Goal: Task Accomplishment & Management: Manage account settings

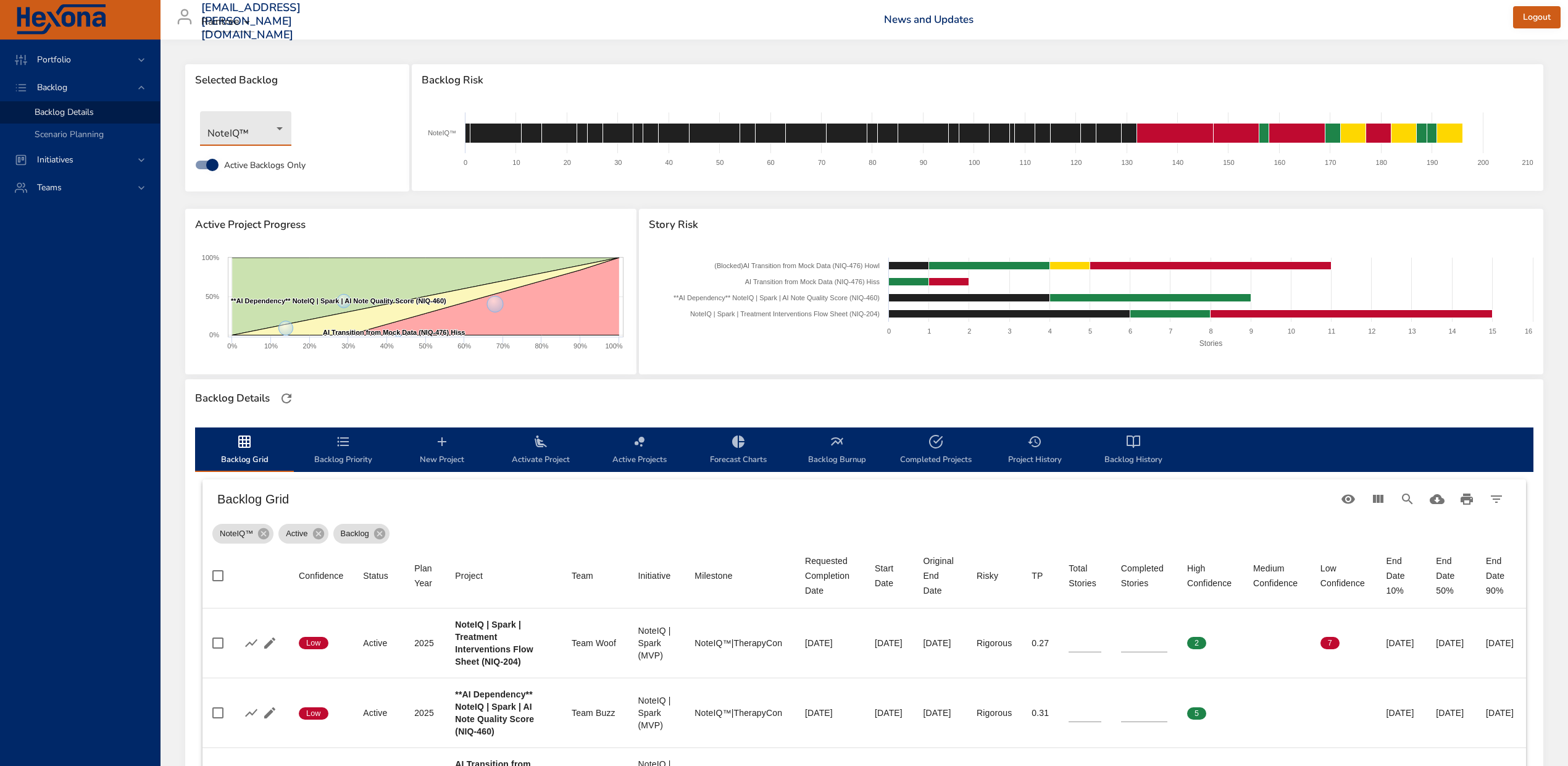
scroll to position [344, 0]
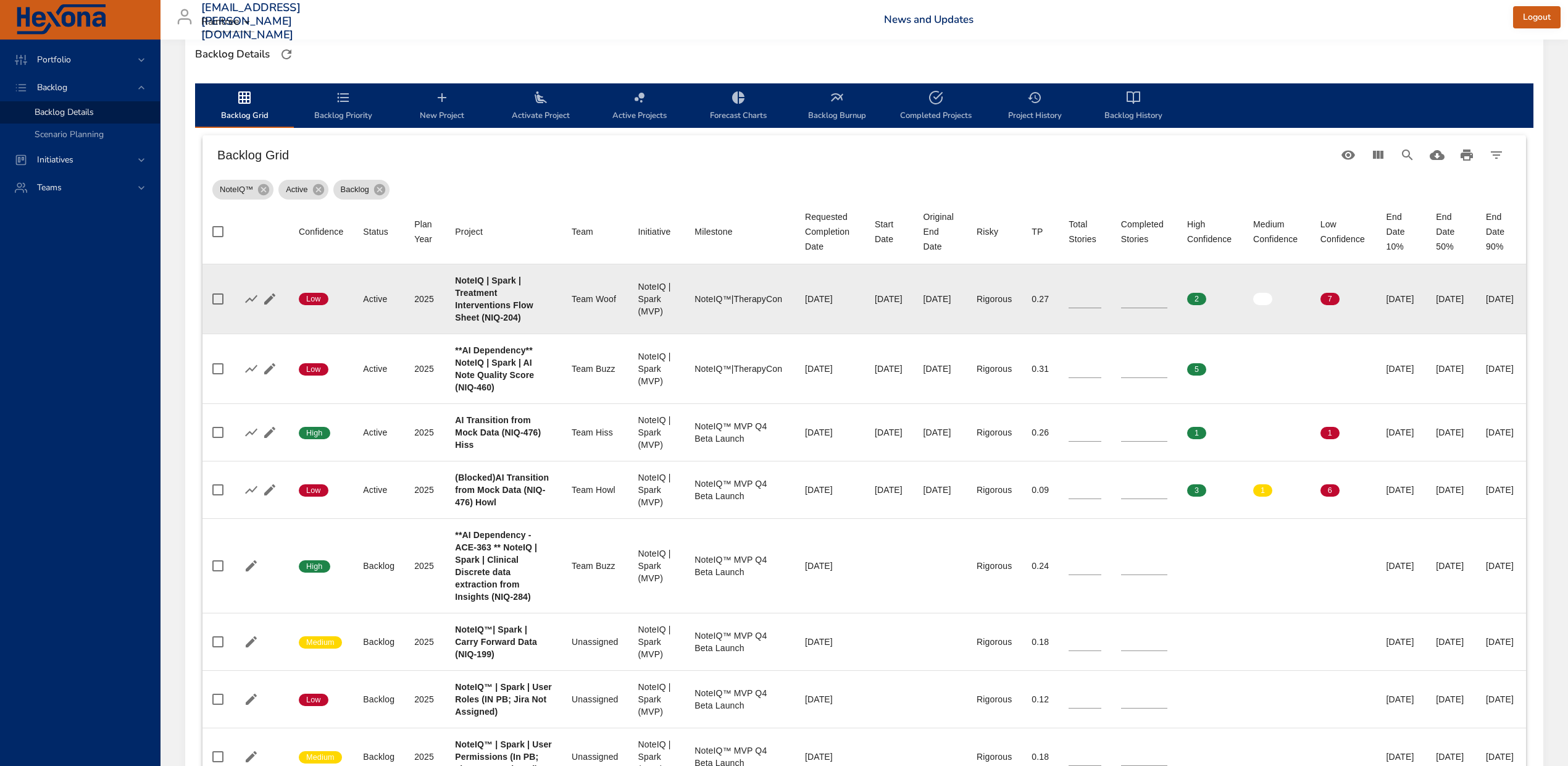
drag, startPoint x: 529, startPoint y: 309, endPoint x: 1525, endPoint y: 309, distance: 996.0
click at [1525, 309] on tr "Confidence Low Status Active Plan Year [DATE] Project NoteIQ | Spark | Treatmen…" at bounding box center [865, 298] width 1324 height 70
click at [689, 302] on td "Milestone NoteIQ™|TherapyCon" at bounding box center [740, 298] width 110 height 70
click at [1436, 305] on div "[DATE]" at bounding box center [1451, 298] width 30 height 12
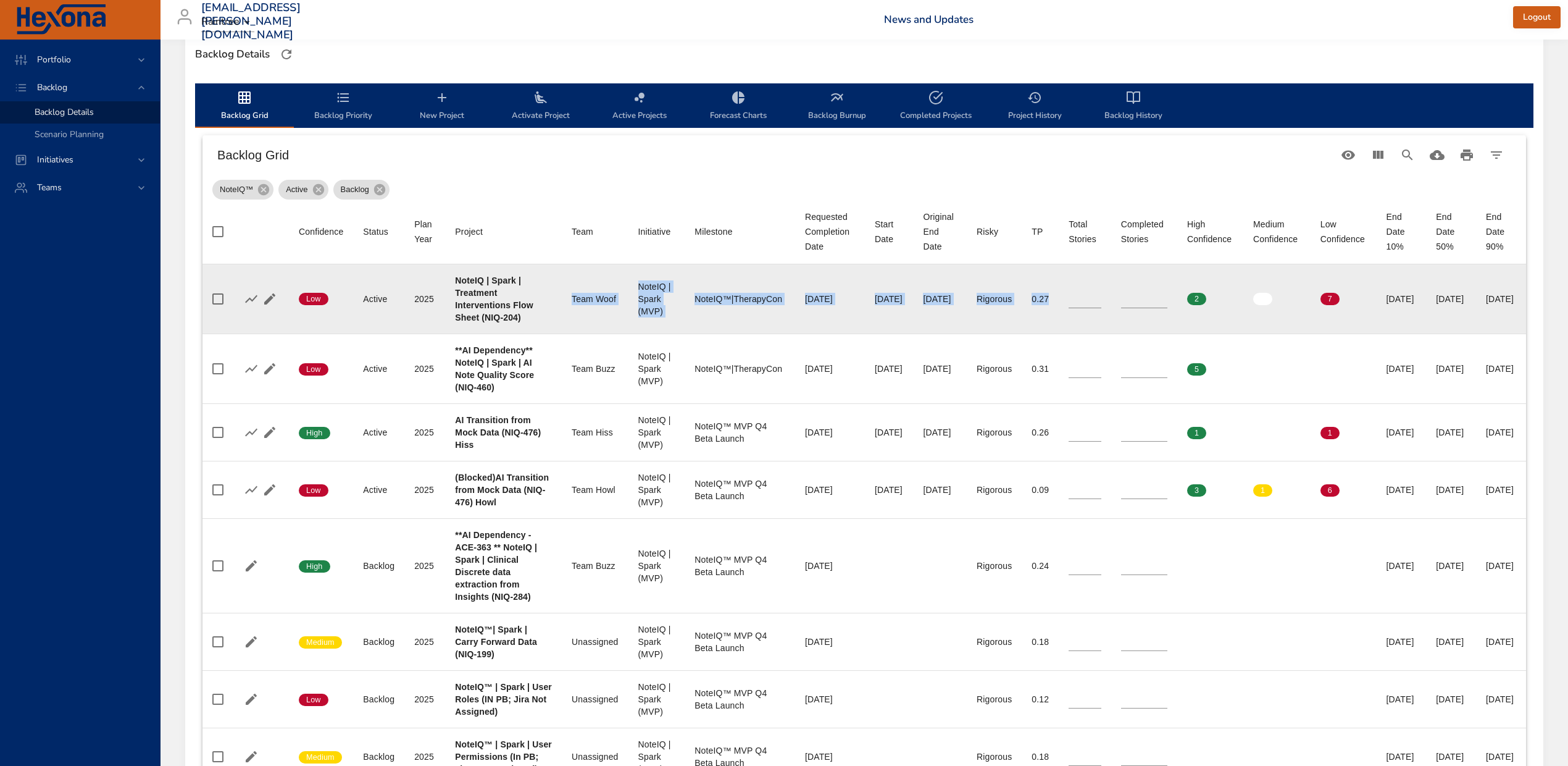
drag, startPoint x: 531, startPoint y: 309, endPoint x: 1063, endPoint y: 309, distance: 532.0
click at [1063, 309] on tr "Confidence Low Status Active Plan Year [DATE] Project NoteIQ | Spark | Treatmen…" at bounding box center [865, 298] width 1324 height 70
click at [1386, 305] on div "[DATE]" at bounding box center [1401, 298] width 30 height 12
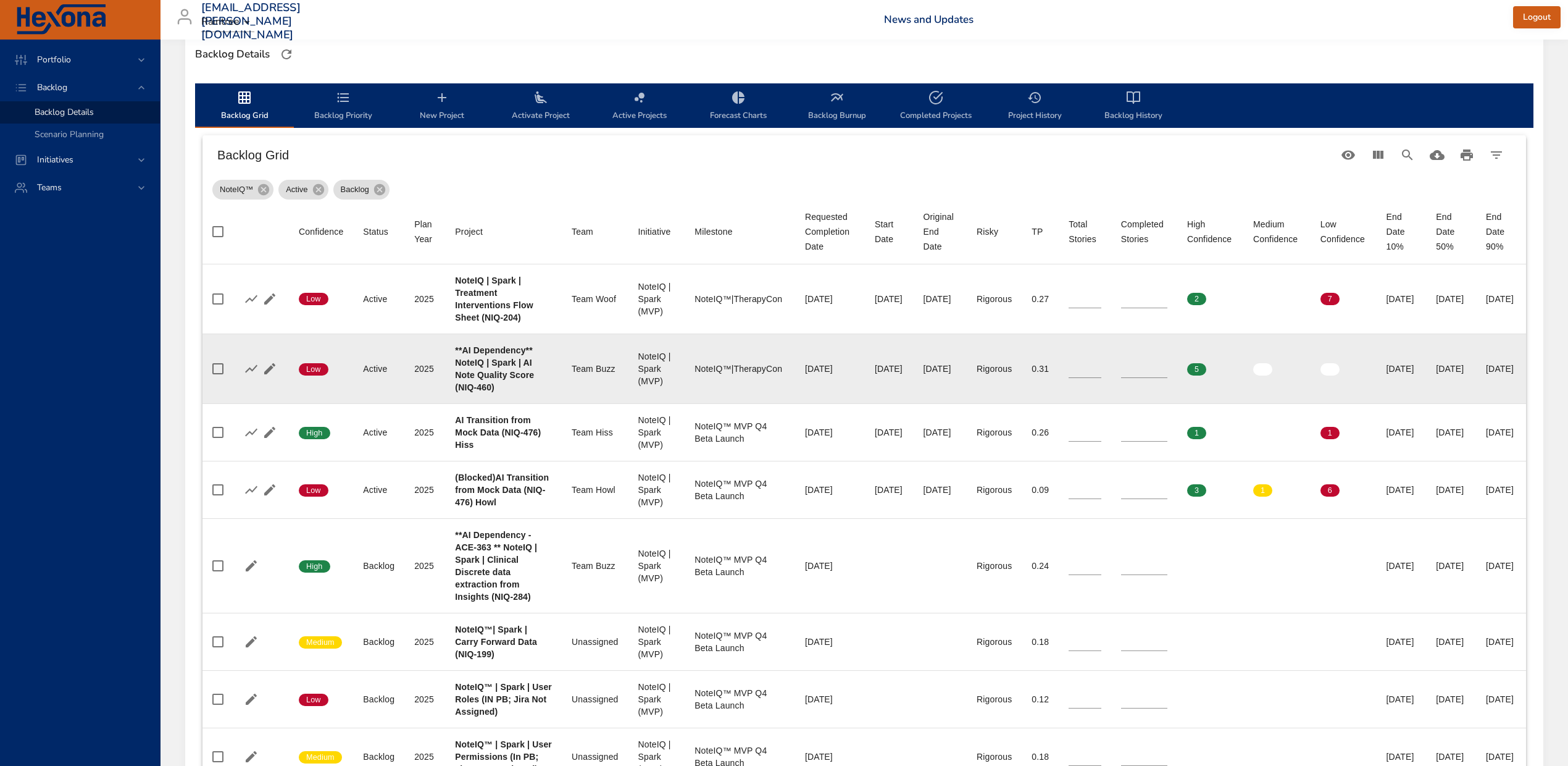
type input "**"
click at [1069, 378] on input "**" at bounding box center [1085, 369] width 33 height 18
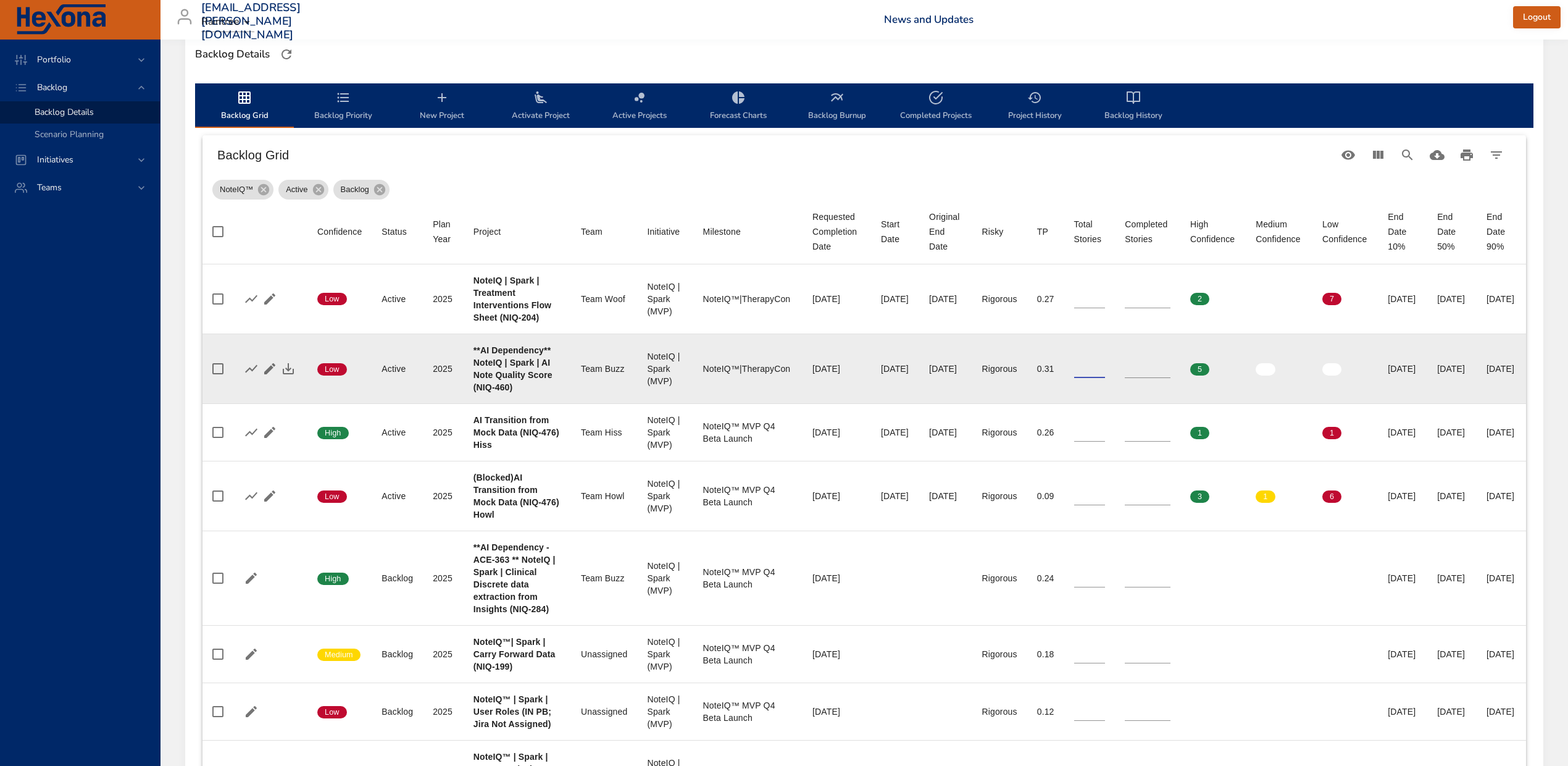
drag, startPoint x: 1115, startPoint y: 409, endPoint x: 1097, endPoint y: 406, distance: 18.2
click at [1097, 403] on tr "Confidence Low Status Active Plan Year [DATE] Project **AI Dependency** NoteIQ …" at bounding box center [865, 368] width 1324 height 70
type input "*"
click at [289, 376] on icon "button" at bounding box center [288, 368] width 15 height 15
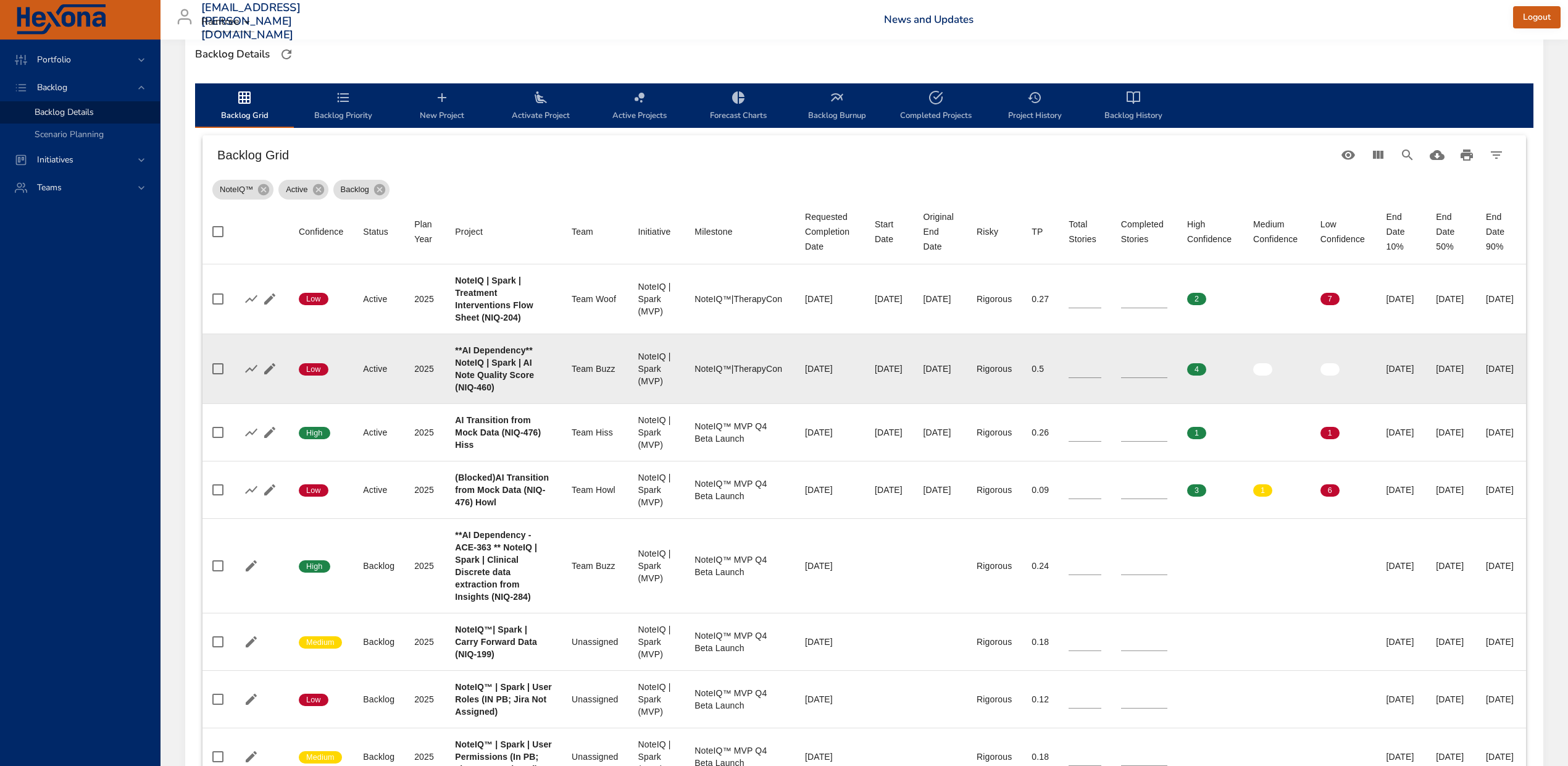
drag, startPoint x: 1410, startPoint y: 411, endPoint x: 1467, endPoint y: 420, distance: 57.7
click at [1467, 403] on td "End Date 50% [DATE]" at bounding box center [1451, 368] width 50 height 70
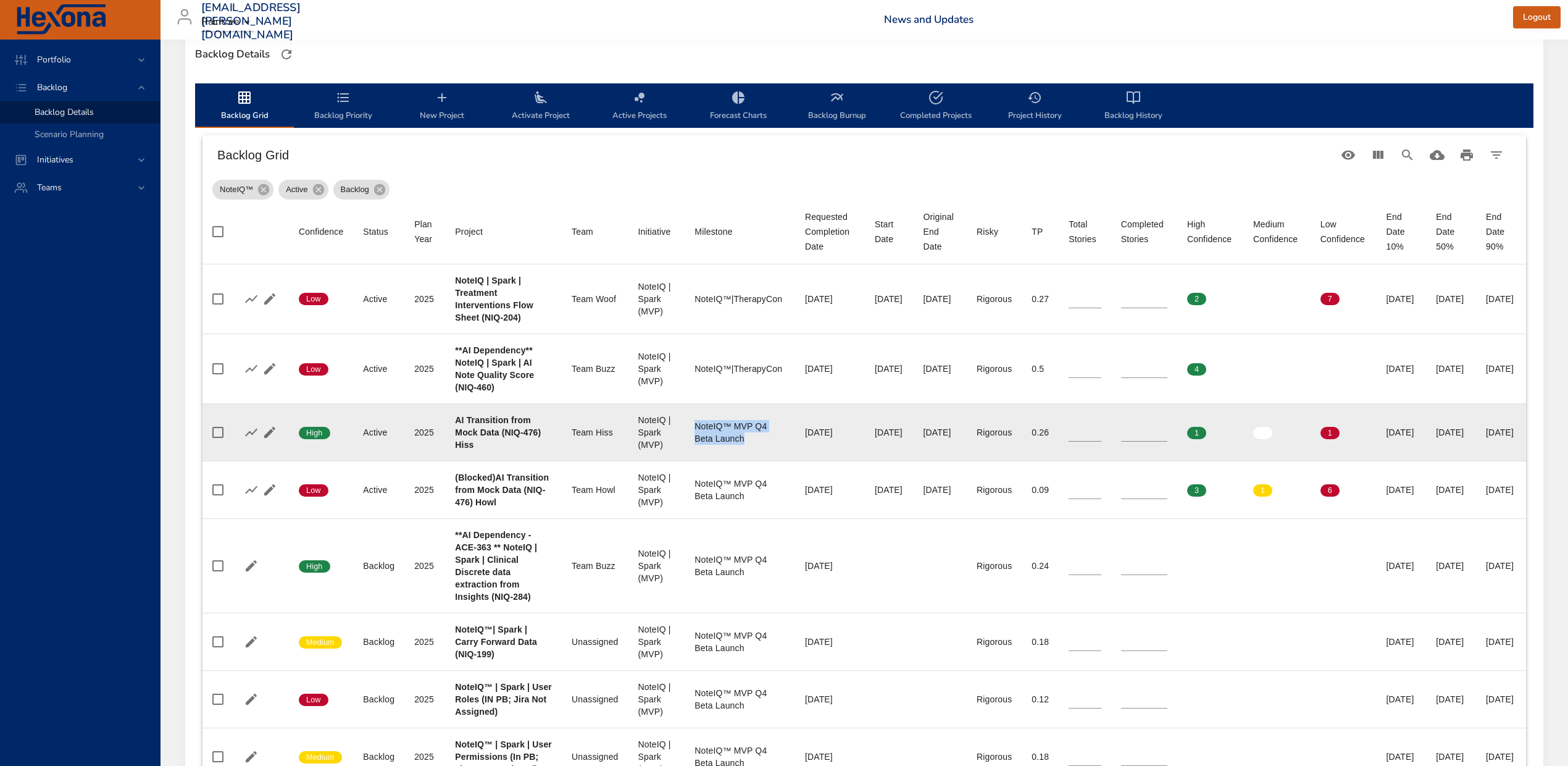
drag, startPoint x: 650, startPoint y: 487, endPoint x: 717, endPoint y: 508, distance: 70.2
click at [717, 445] on div "NoteIQ™ MVP Q4 Beta Launch" at bounding box center [740, 432] width 91 height 25
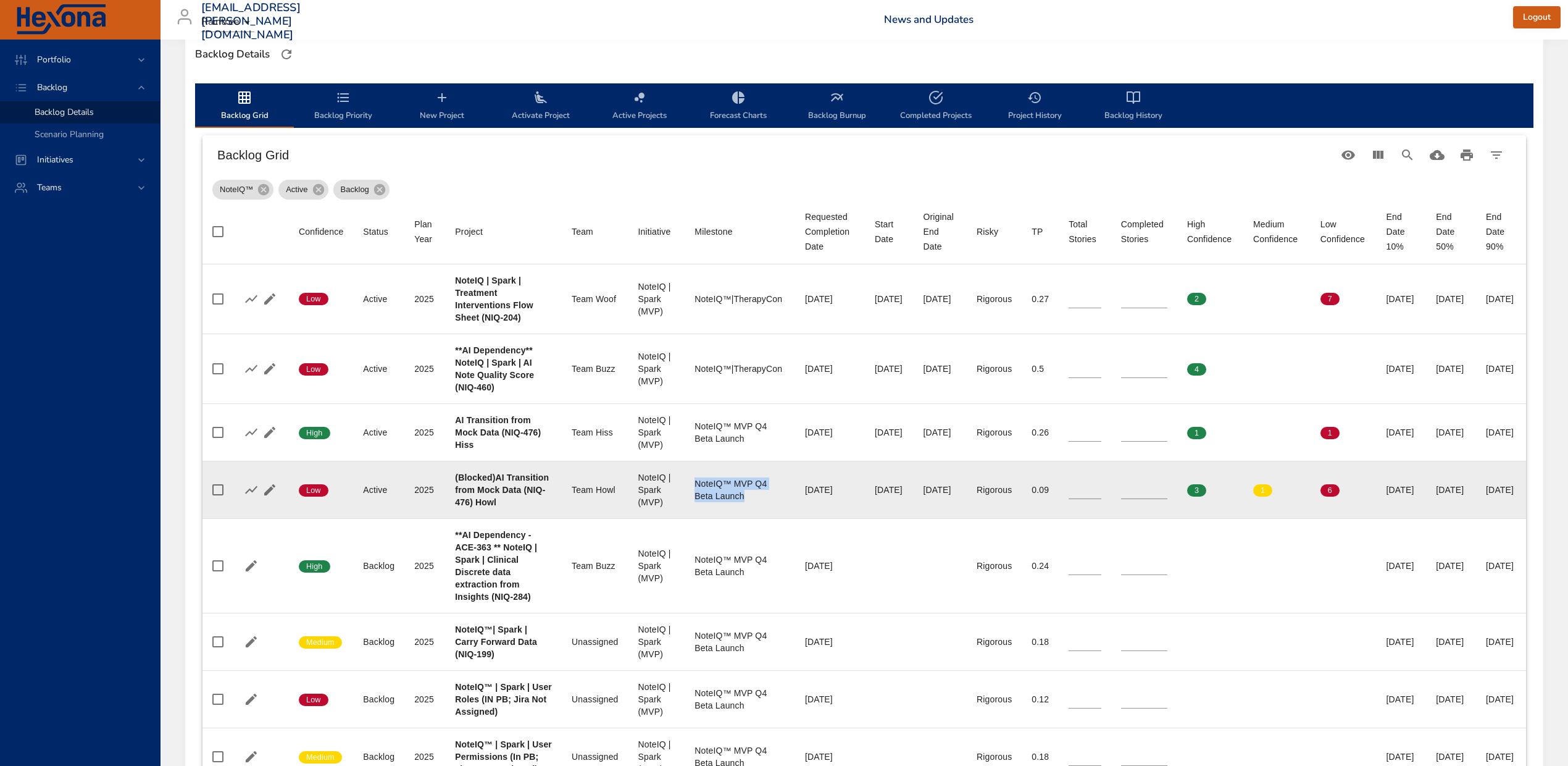
drag, startPoint x: 708, startPoint y: 584, endPoint x: 642, endPoint y: 571, distance: 67.3
click at [685, 518] on td "Milestone NoteIQ™ MVP Q4 Beta Launch" at bounding box center [740, 489] width 110 height 57
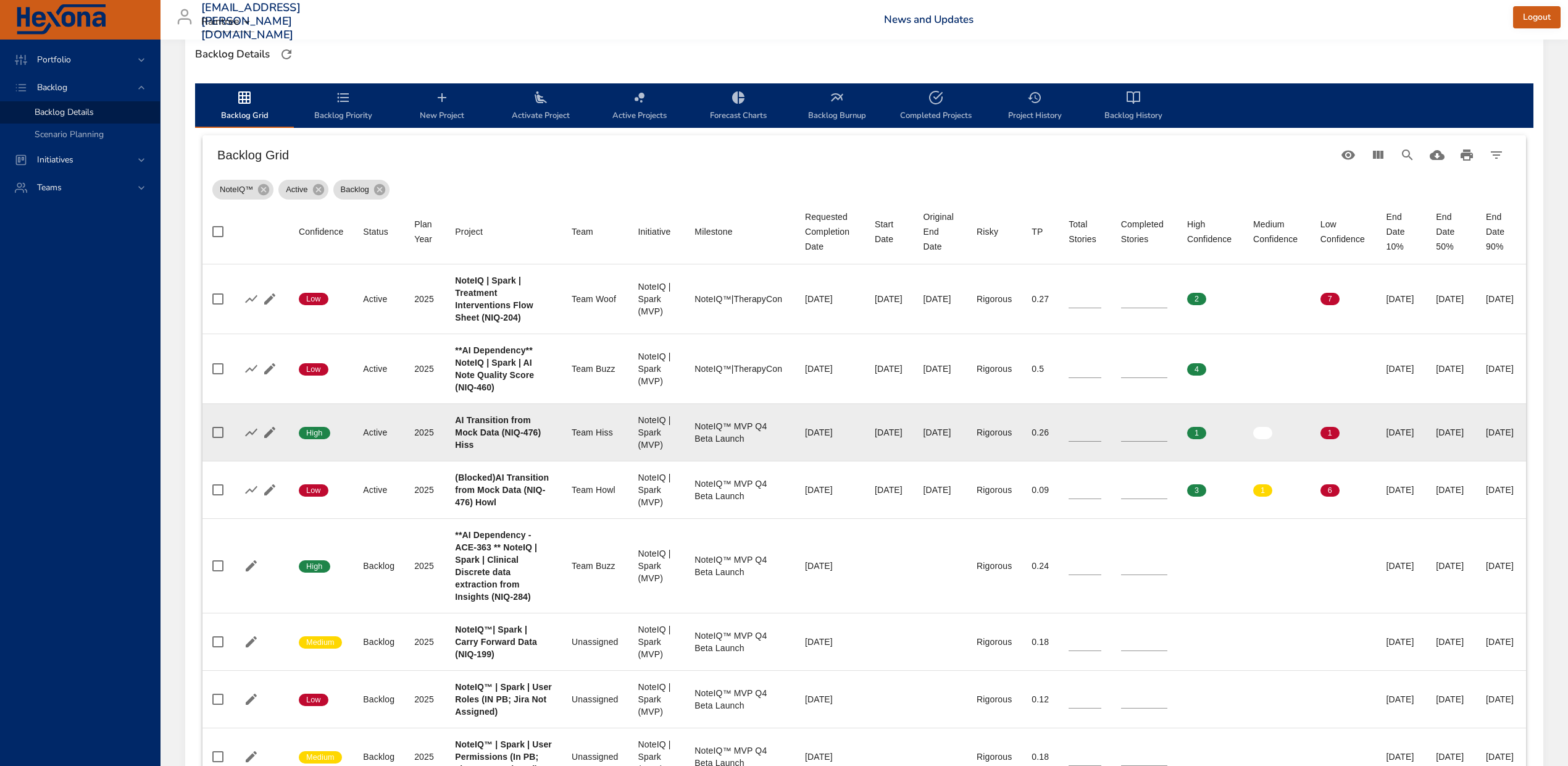
click at [715, 460] on td "Milestone NoteIQ™ MVP Q4 Beta Launch" at bounding box center [740, 432] width 110 height 57
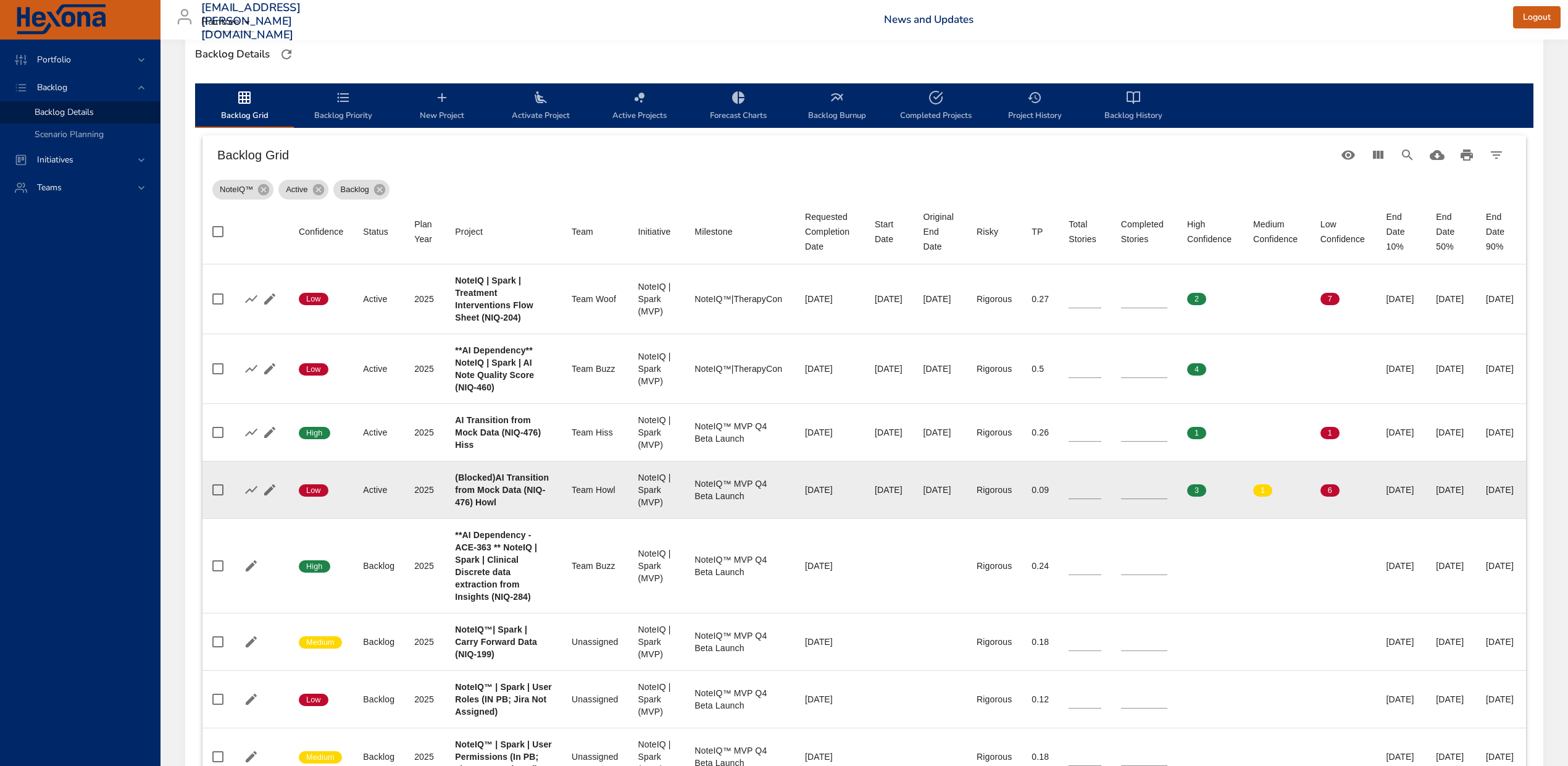
click at [475, 507] on b "(Blocked)AI Transition from Mock Data (NIQ-476) Howl" at bounding box center [502, 490] width 94 height 34
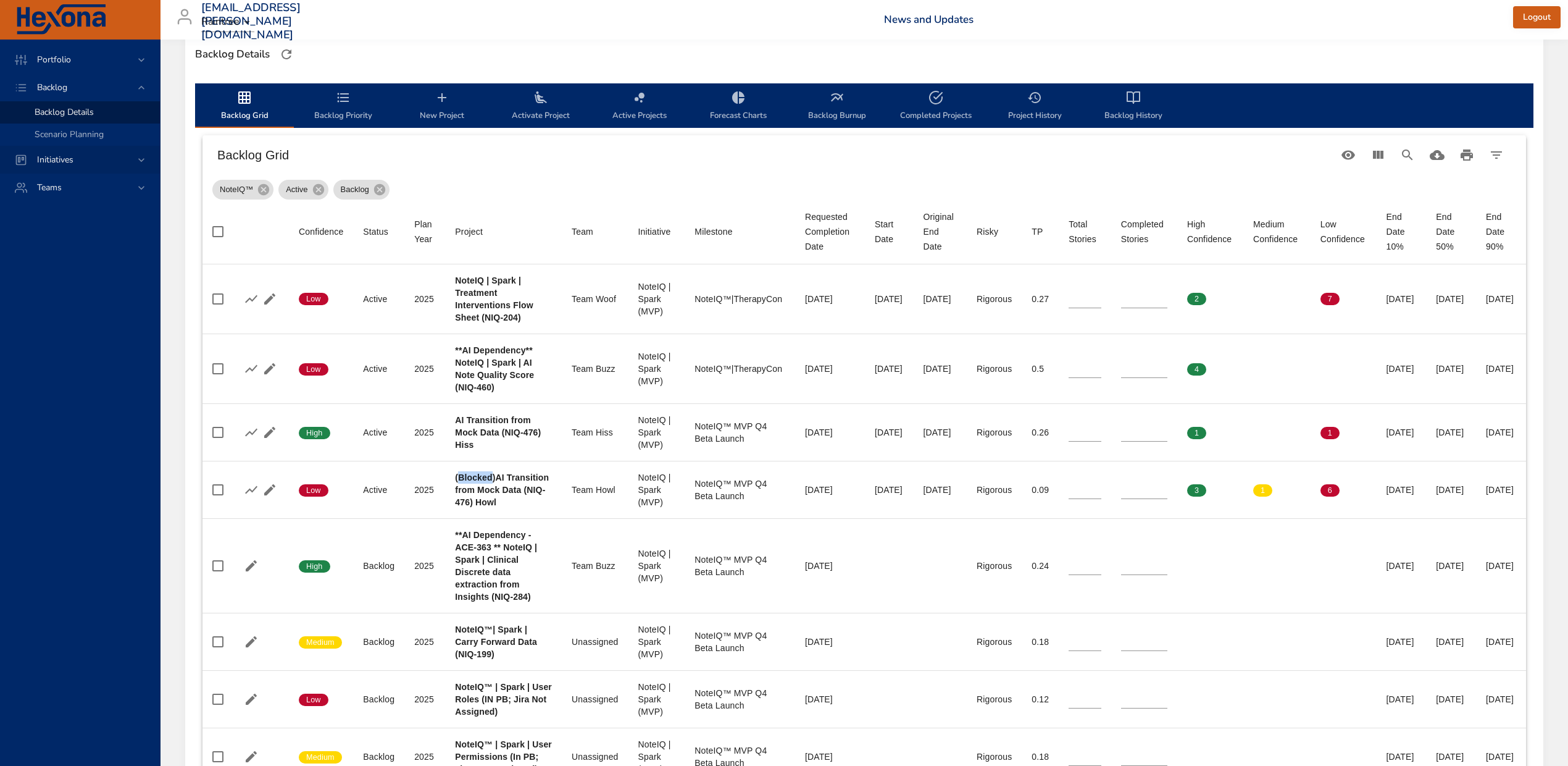
click at [77, 159] on span "Initiatives" at bounding box center [55, 159] width 56 height 11
click at [73, 117] on span "Initiatives" at bounding box center [55, 115] width 56 height 11
drag, startPoint x: 70, startPoint y: 6, endPoint x: 485, endPoint y: 70, distance: 419.9
click at [495, 73] on div "Backlog Grid Backlog Priority New Project Activate Project Active Projects Fore…" at bounding box center [864, 562] width 1358 height 977
click at [70, 132] on link "Dashboard" at bounding box center [80, 140] width 160 height 22
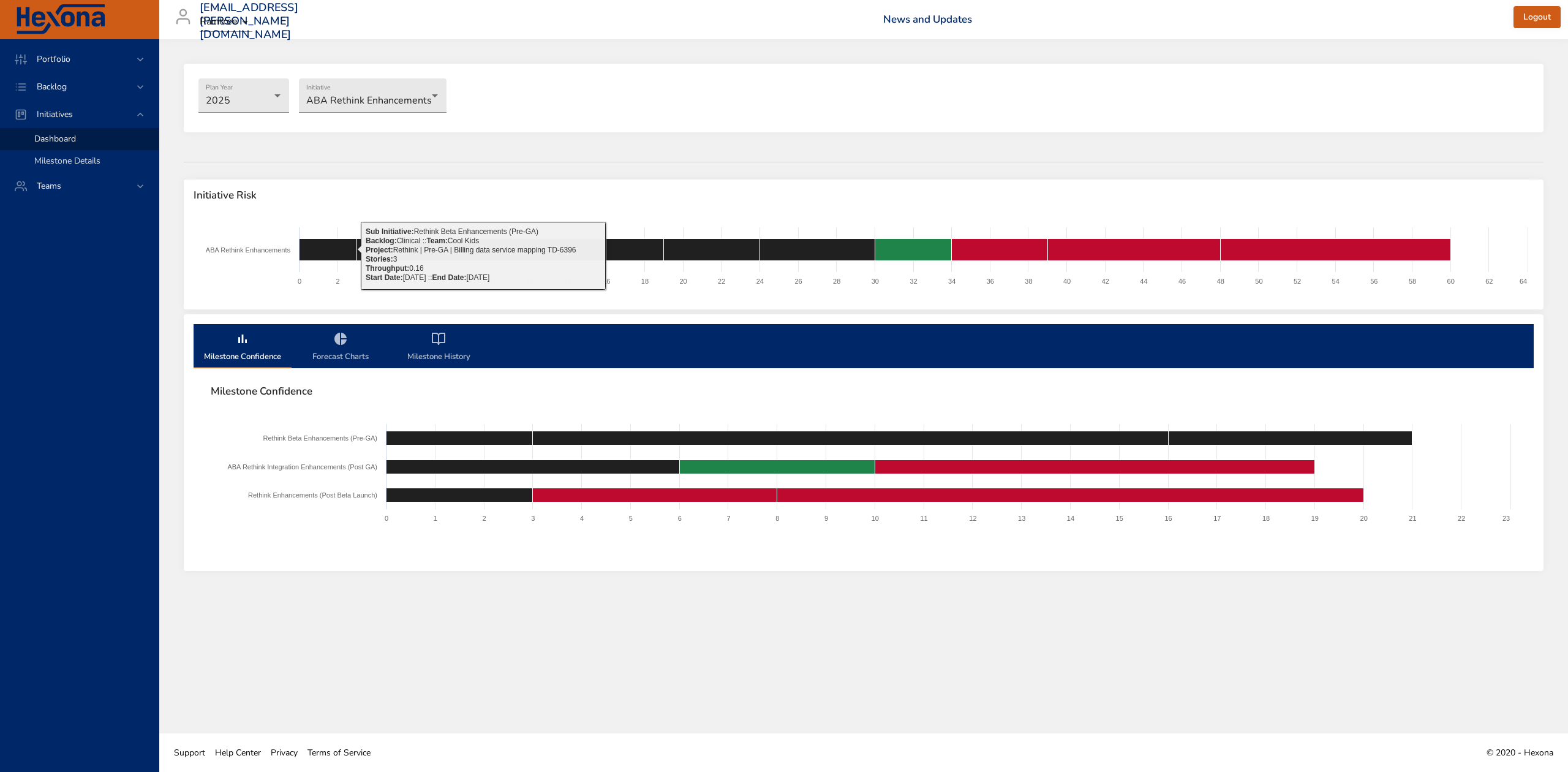
click at [79, 166] on span "Milestone Details" at bounding box center [67, 161] width 66 height 11
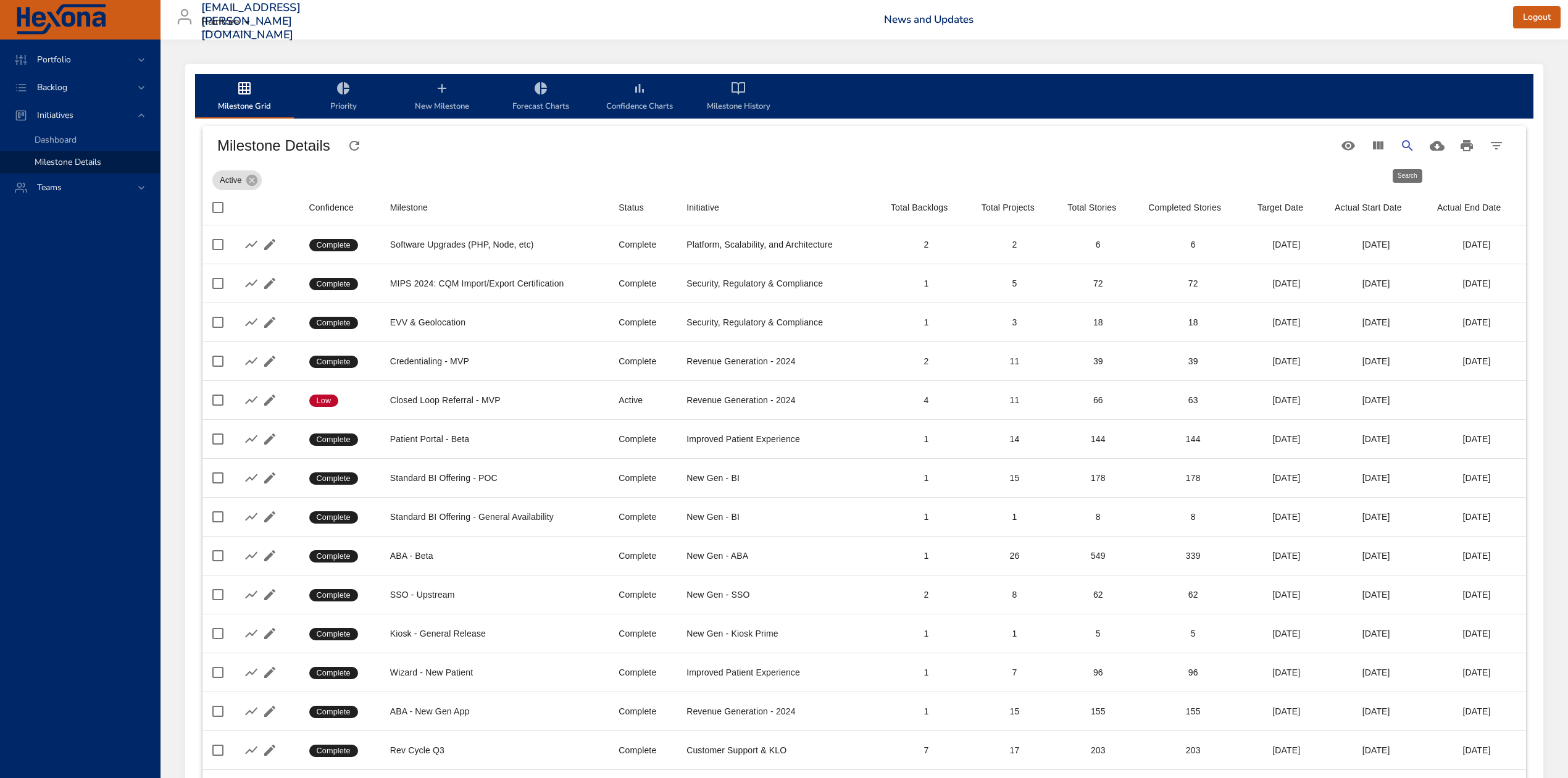
click at [1408, 139] on icon "Search" at bounding box center [1407, 145] width 15 height 15
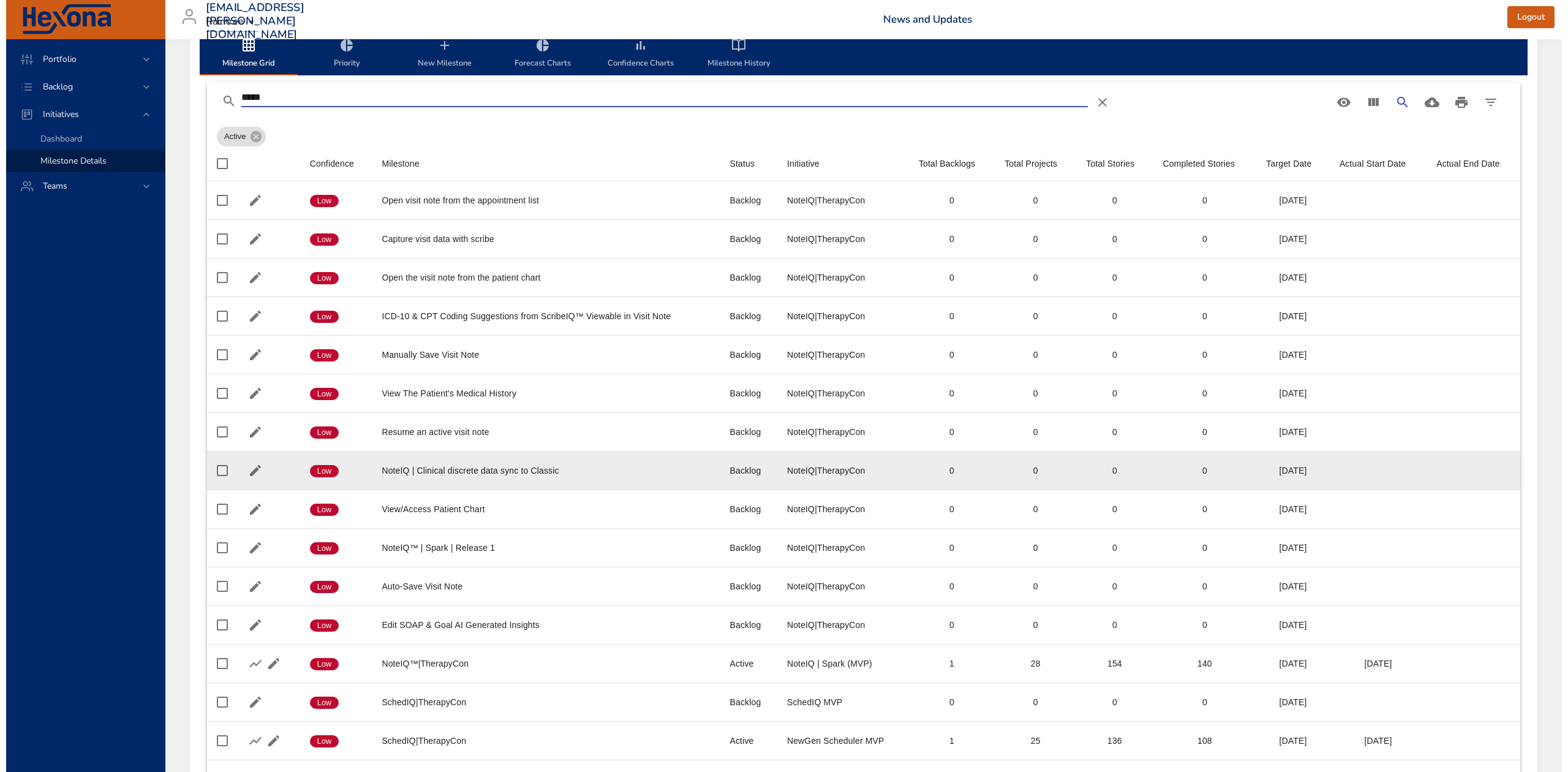
scroll to position [152, 0]
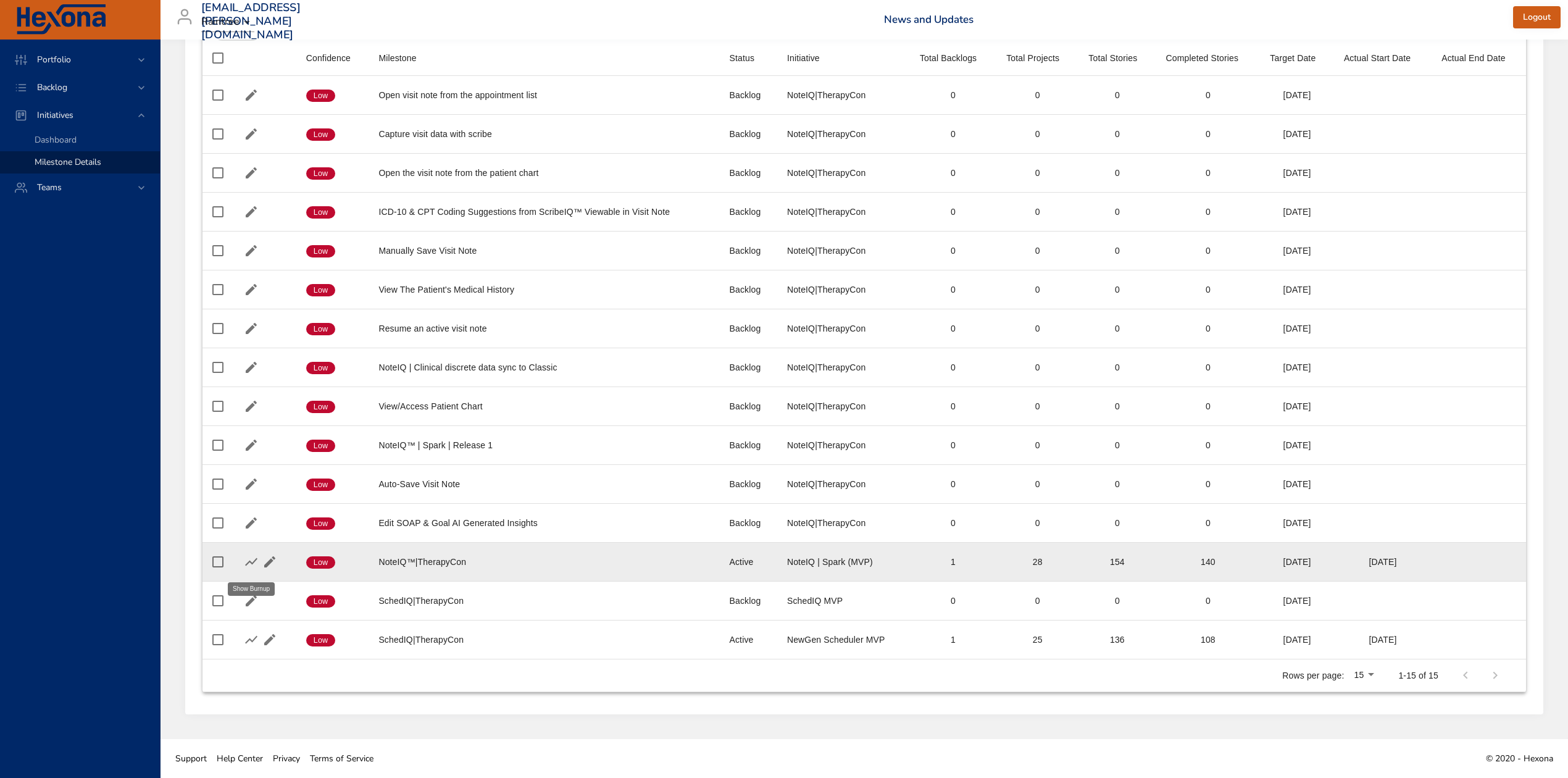
type input "*****"
click at [255, 559] on icon "button" at bounding box center [251, 562] width 12 height 8
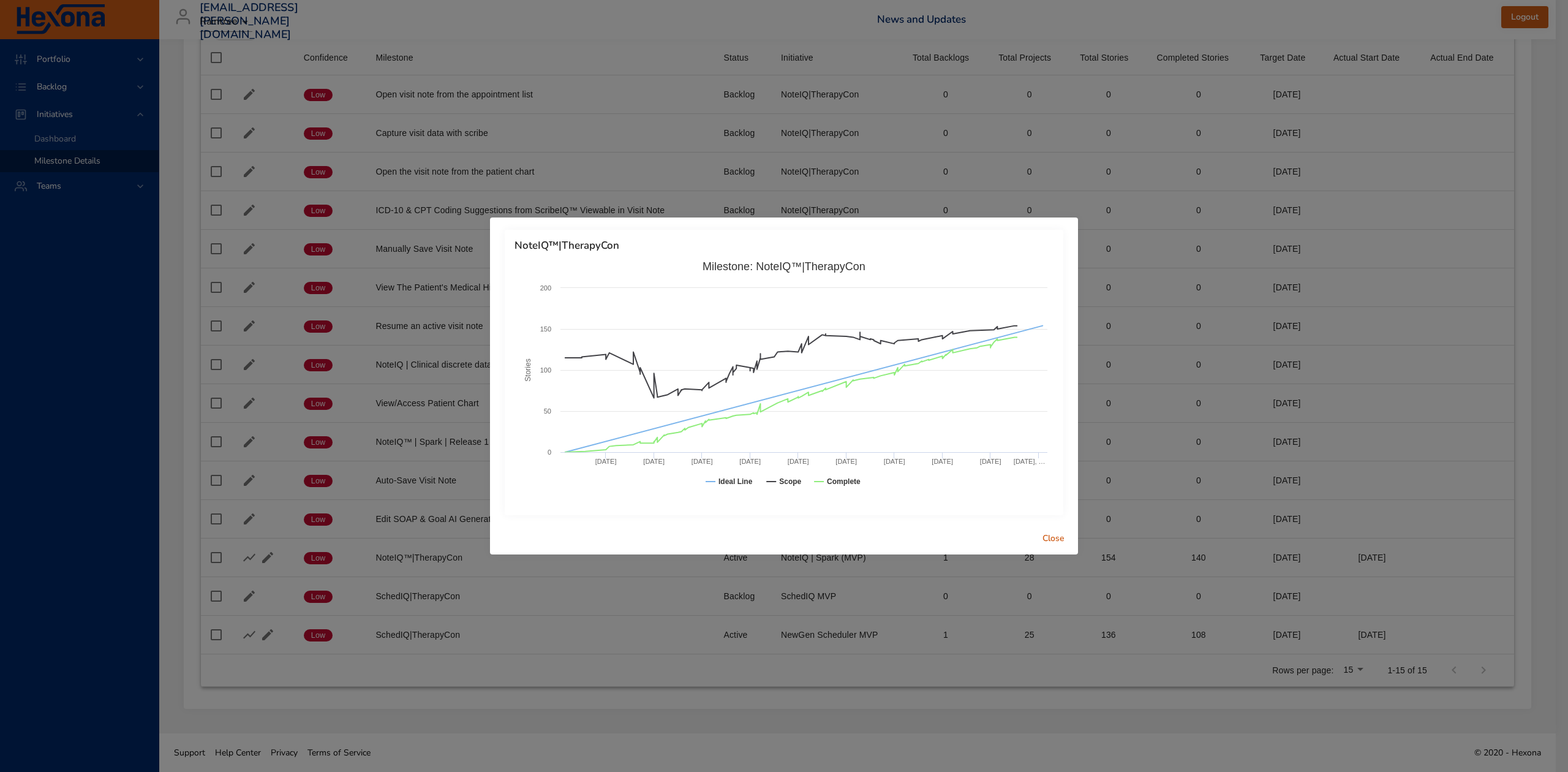
click at [1112, 676] on div "NoteIQ™|TherapyCon Created with Highcharts 9.0.1 Stories Milestone: NoteIQ™|The…" at bounding box center [784, 386] width 1568 height 772
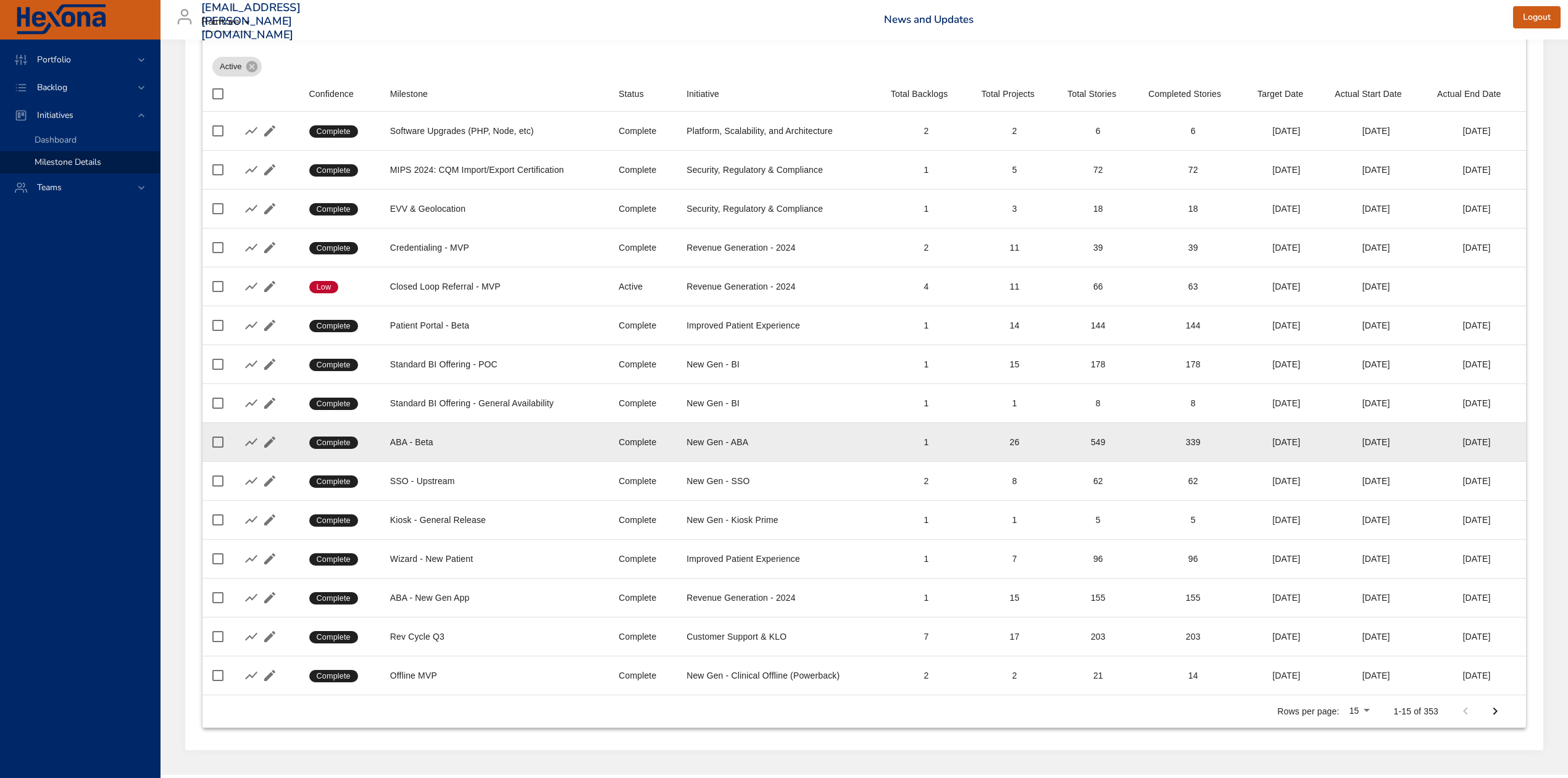
scroll to position [153, 0]
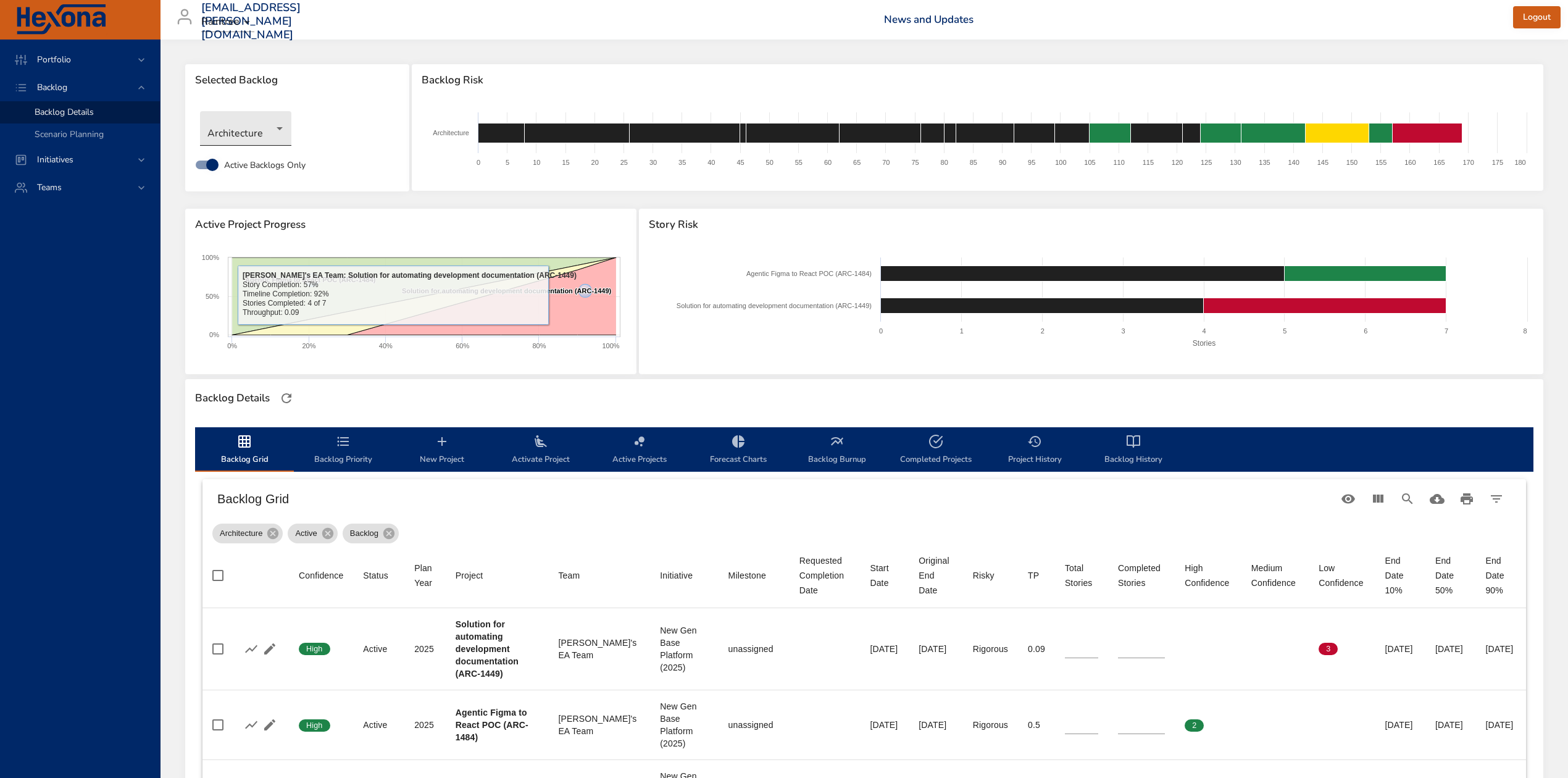
click at [265, 136] on body "Portfolio Backlog Backlog Details Scenario Planning Initiatives Teams diego.per…" at bounding box center [784, 389] width 1568 height 778
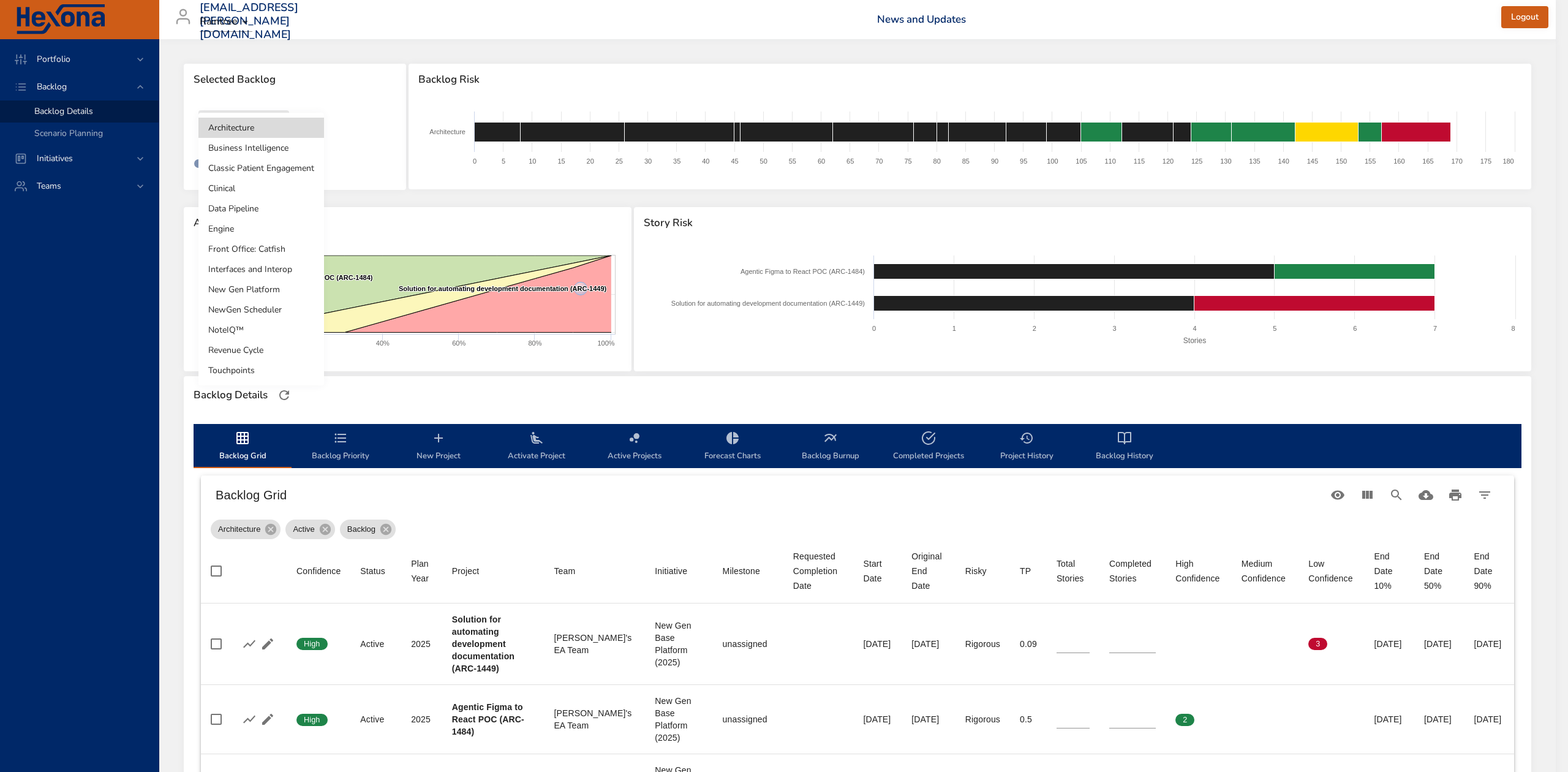
click at [252, 327] on li "NoteIQ™" at bounding box center [261, 330] width 125 height 20
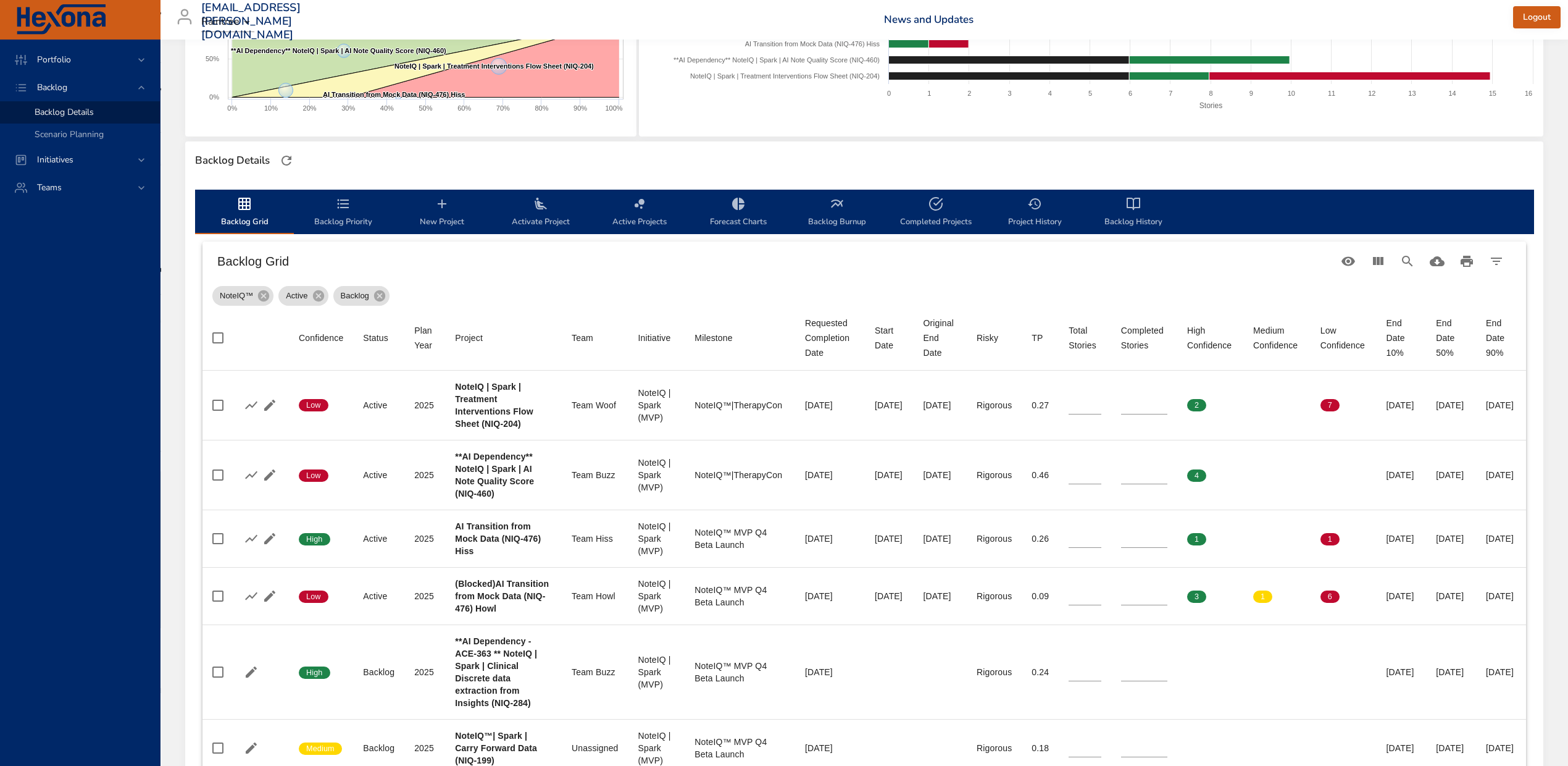
scroll to position [247, 0]
